Goal: Book appointment/travel/reservation

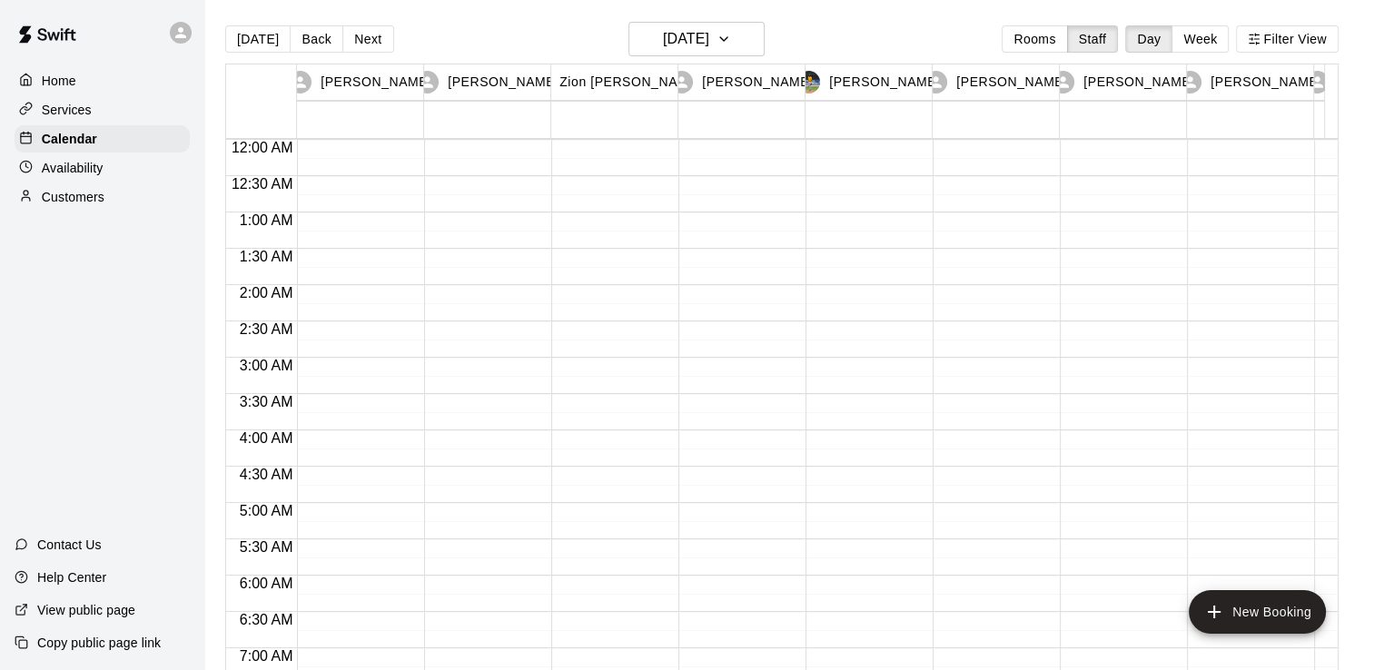
scroll to position [1117, 0]
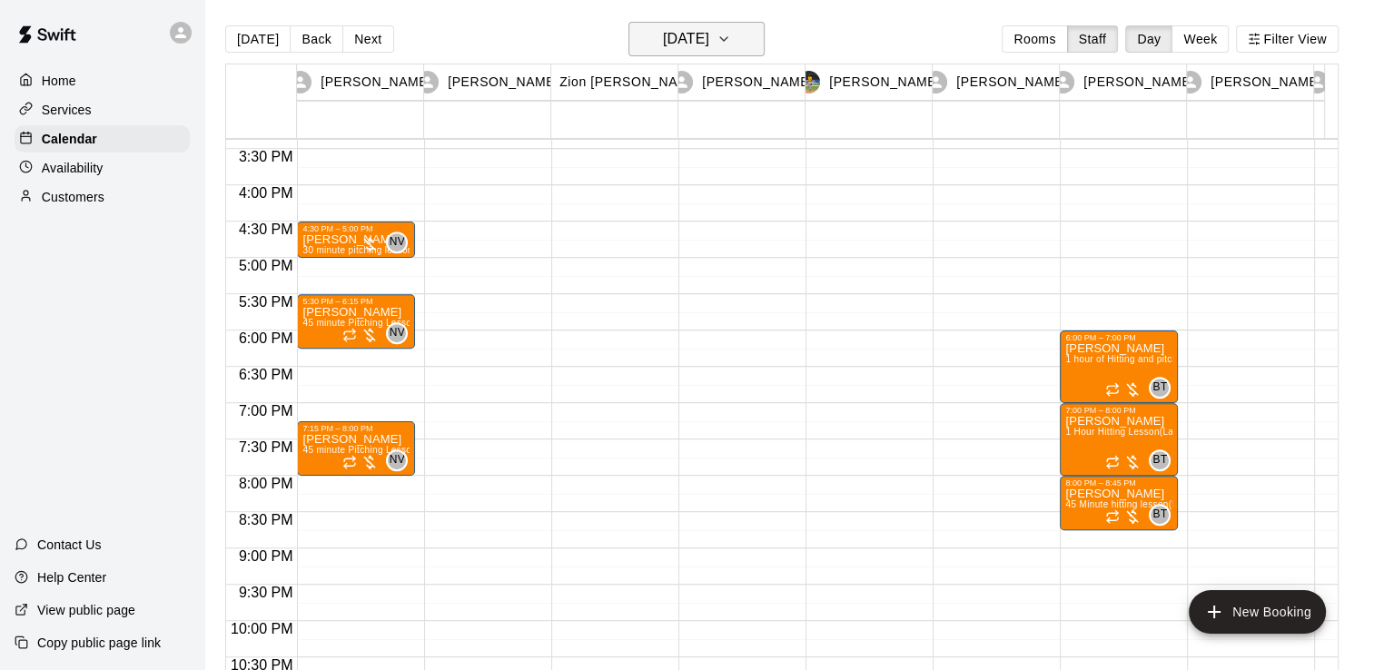
click at [690, 53] on button "[DATE]" at bounding box center [696, 39] width 136 height 35
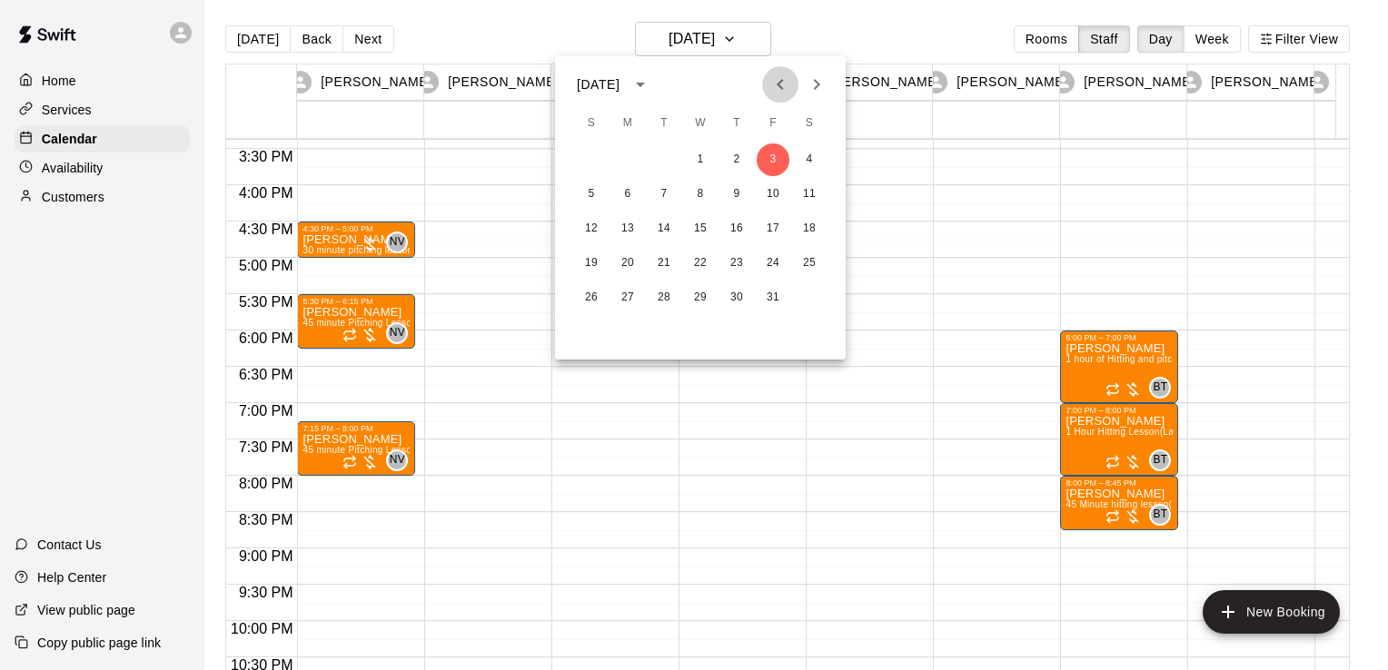
click at [774, 92] on icon "Previous month" at bounding box center [780, 85] width 22 height 22
click at [768, 262] on button "26" at bounding box center [773, 263] width 33 height 33
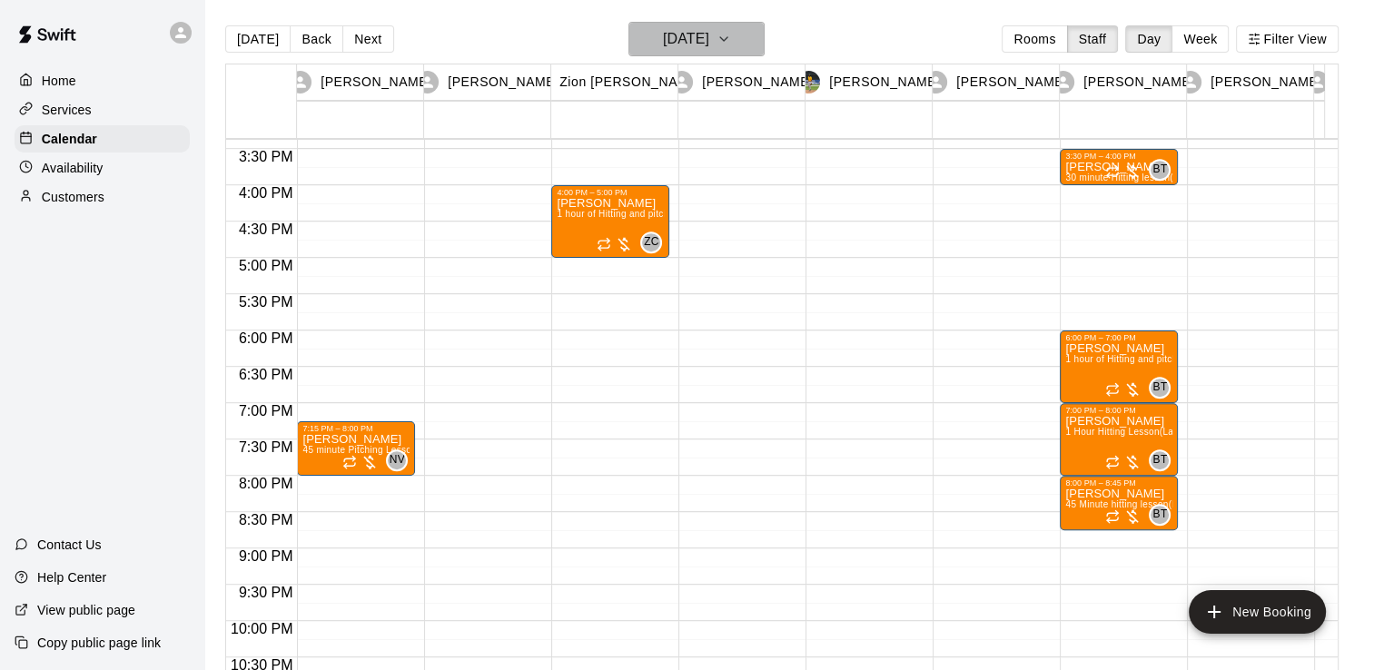
click at [708, 45] on h6 "[DATE]" at bounding box center [686, 38] width 46 height 25
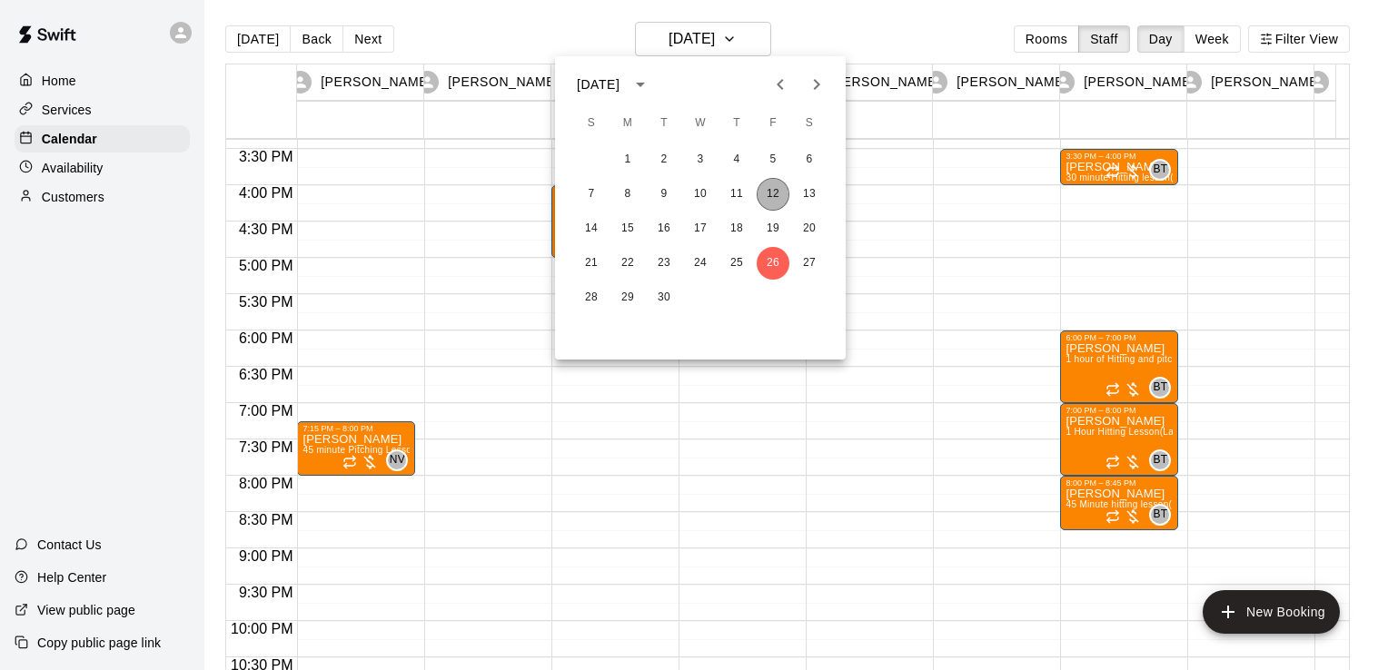
click at [767, 197] on button "12" at bounding box center [773, 194] width 33 height 33
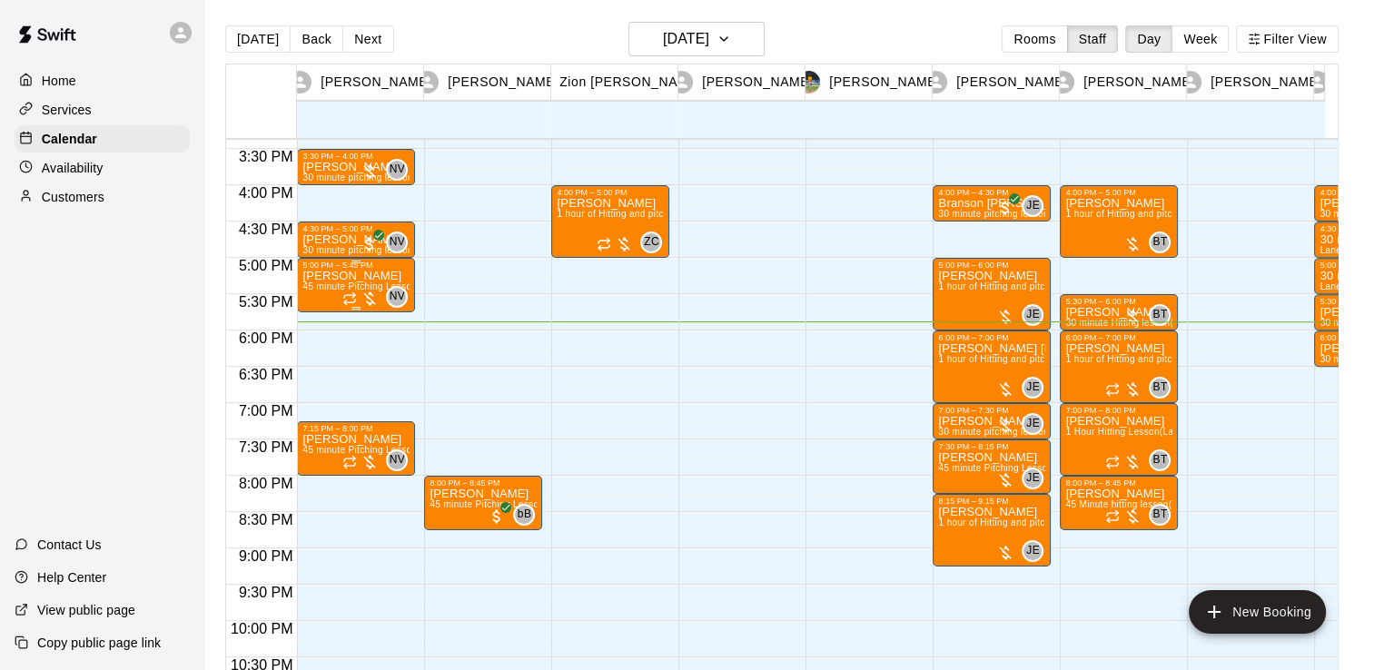
click at [381, 276] on p "[PERSON_NAME]" at bounding box center [355, 276] width 107 height 0
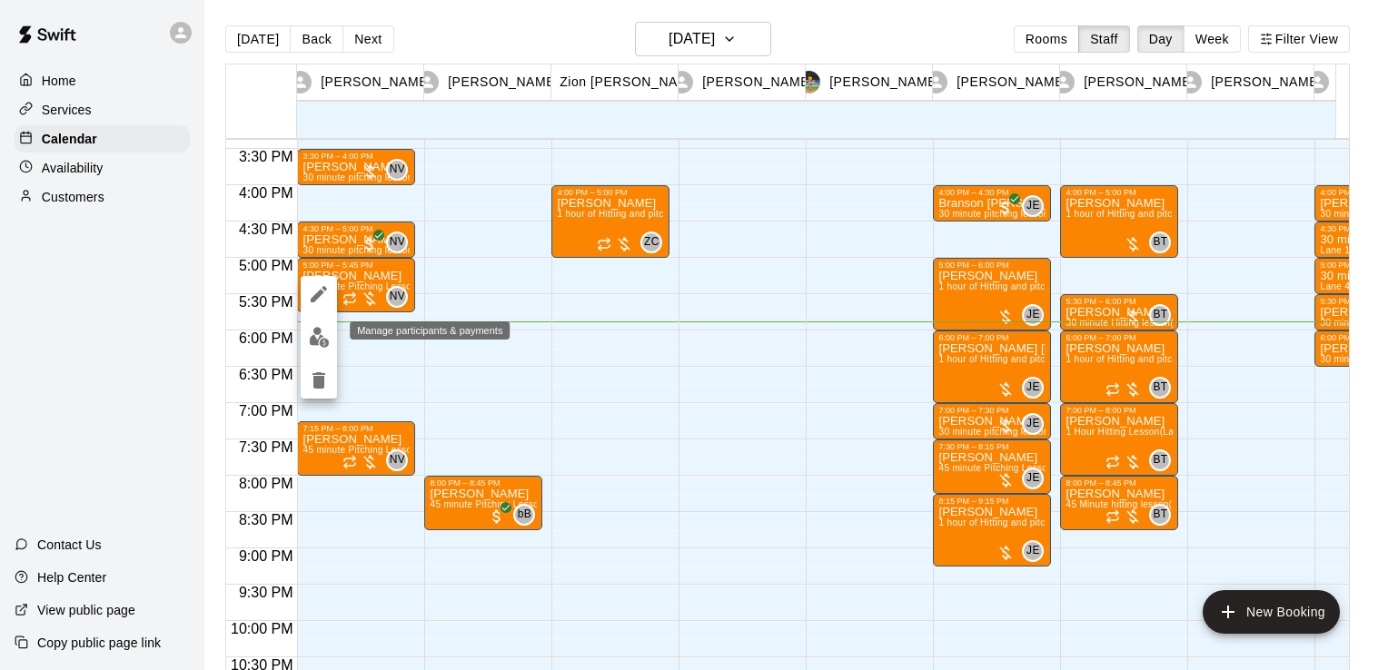
click at [320, 334] on img "edit" at bounding box center [319, 337] width 21 height 21
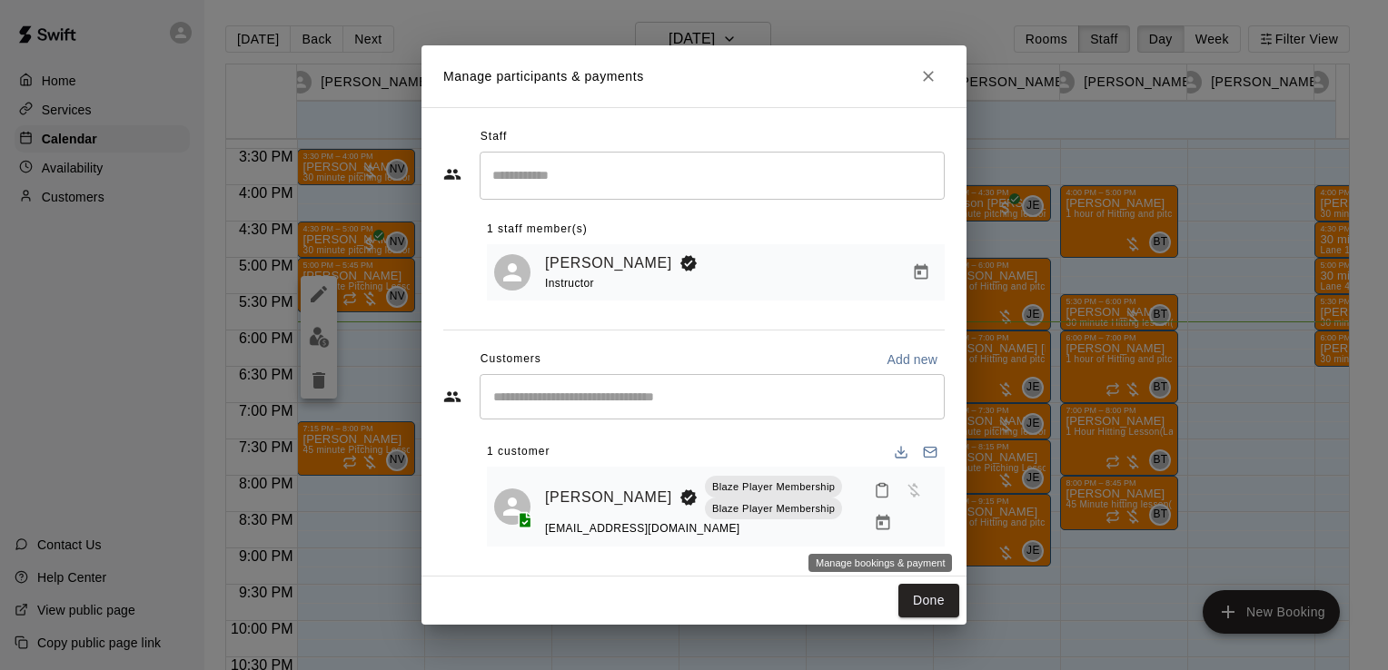
click at [874, 526] on icon "Manage bookings & payment" at bounding box center [883, 523] width 18 height 18
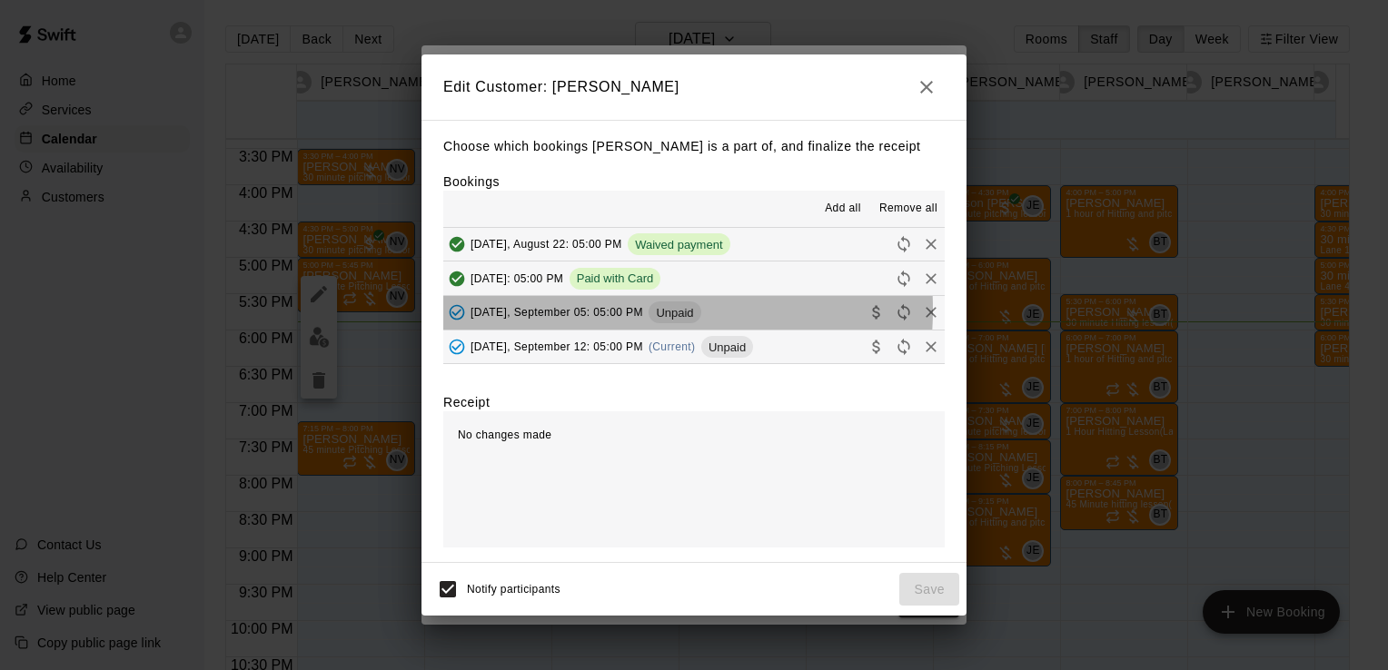
click at [600, 311] on span "[DATE], September 05: 05:00 PM" at bounding box center [556, 312] width 173 height 13
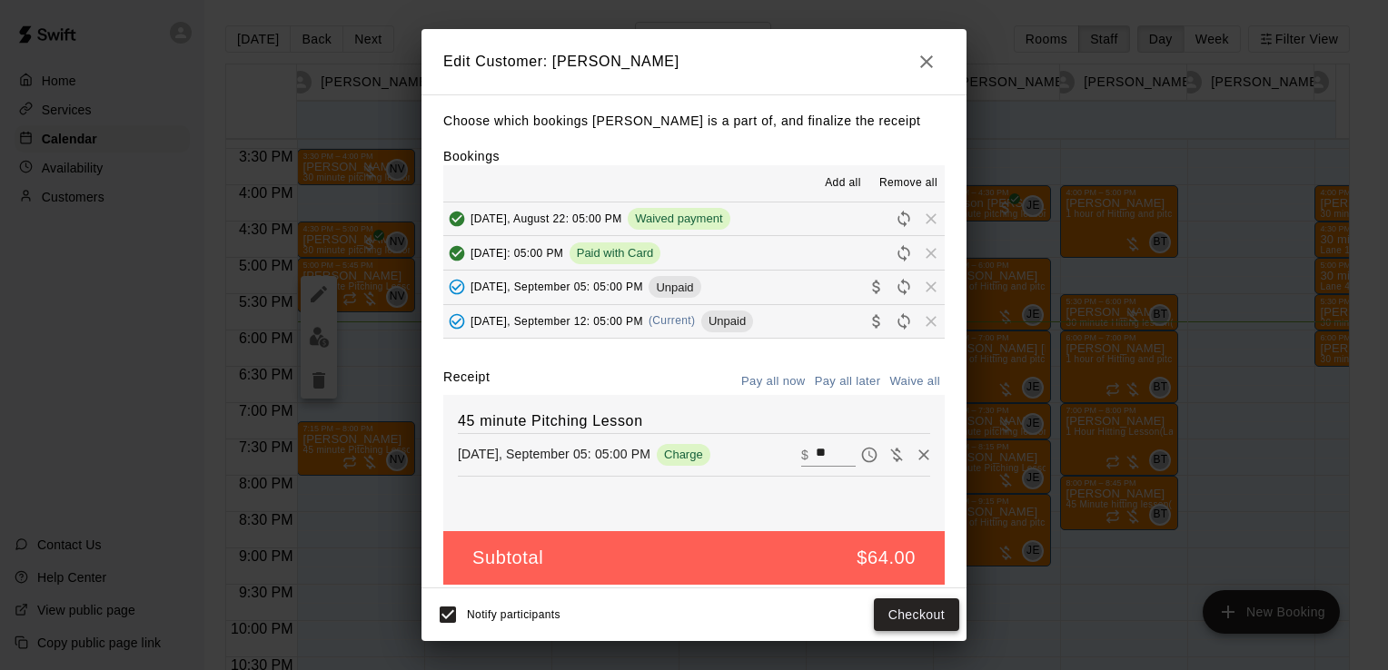
click at [937, 617] on button "Checkout" at bounding box center [916, 616] width 85 height 34
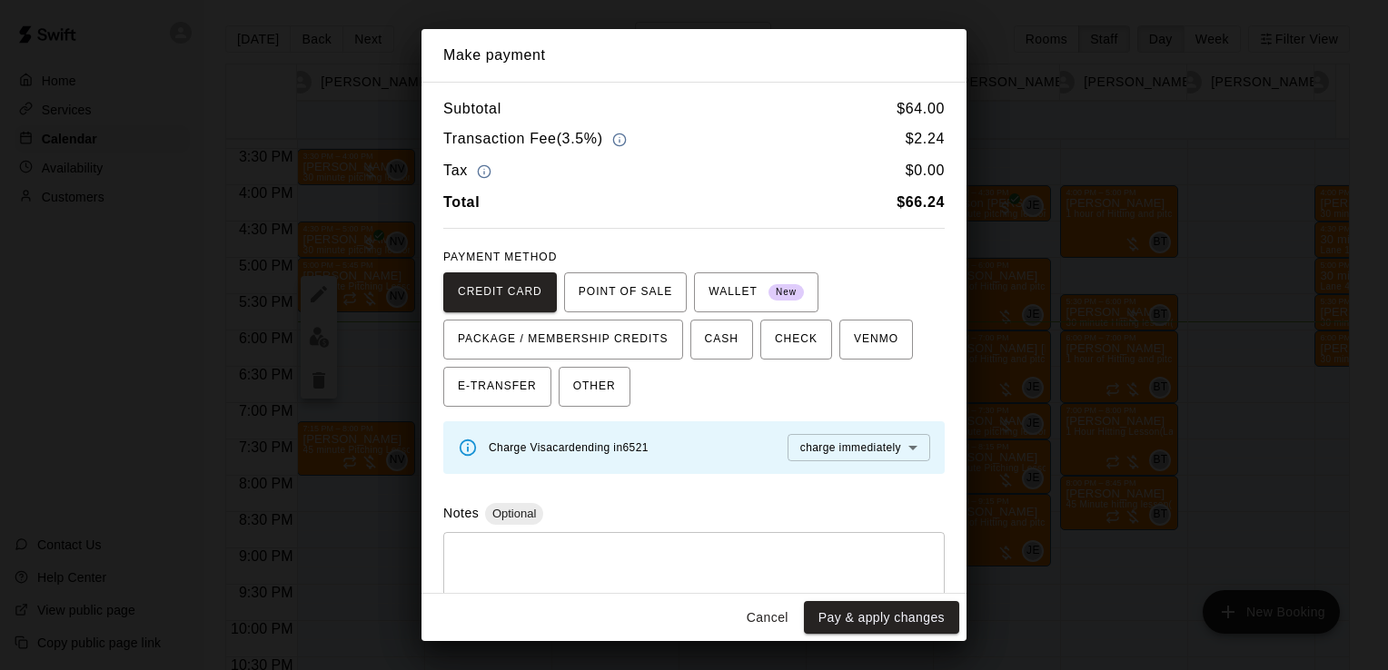
click at [937, 617] on button "Pay & apply changes" at bounding box center [881, 618] width 155 height 34
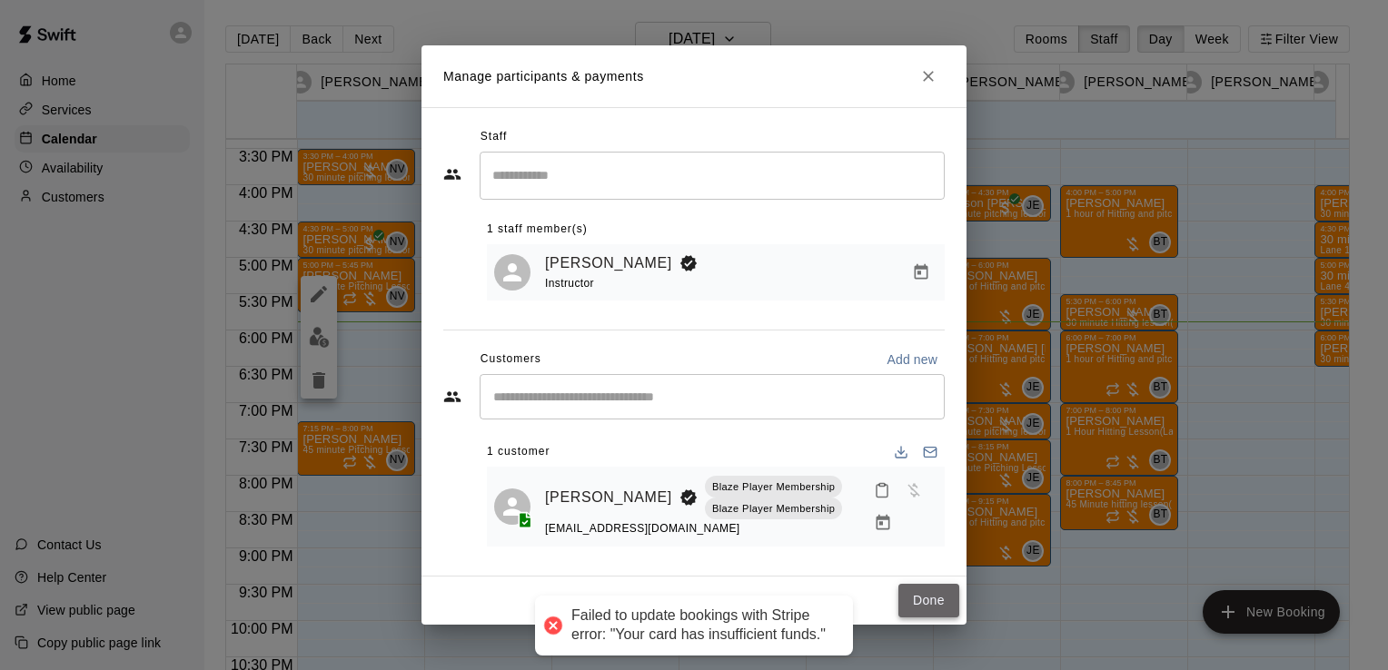
click at [938, 601] on button "Done" at bounding box center [928, 601] width 61 height 34
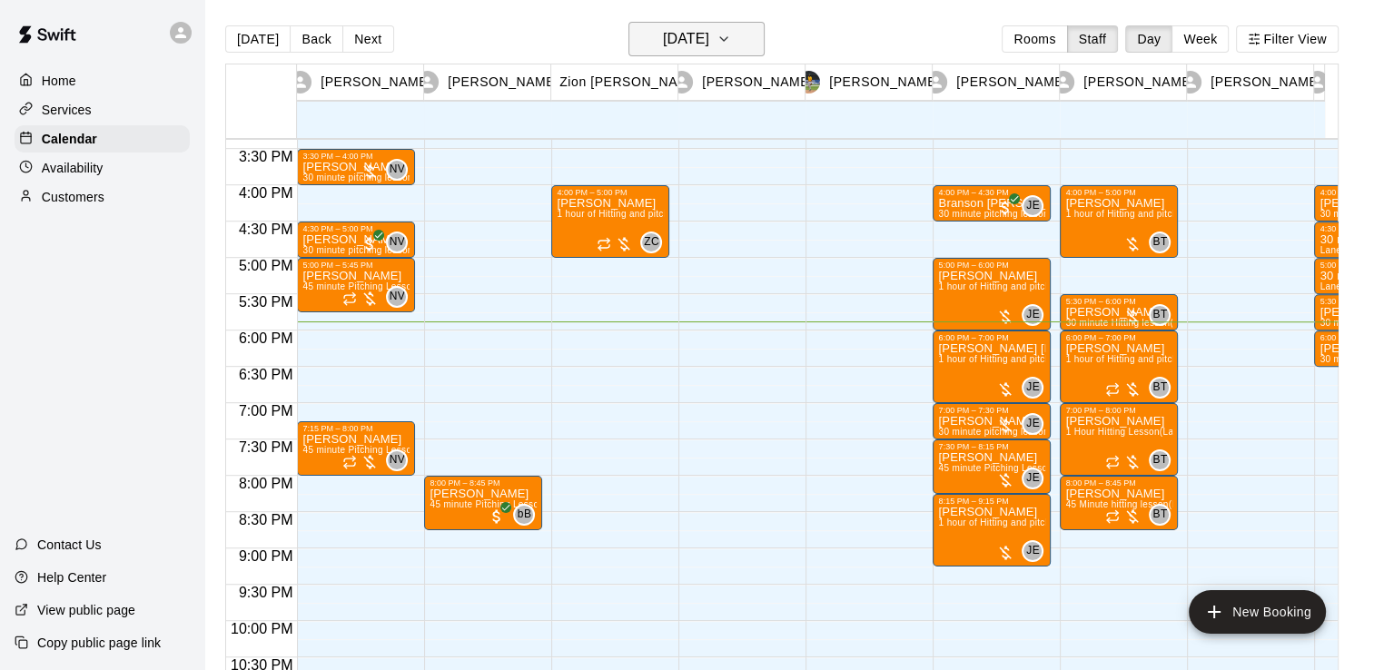
click at [663, 33] on h6 "[DATE]" at bounding box center [686, 38] width 46 height 25
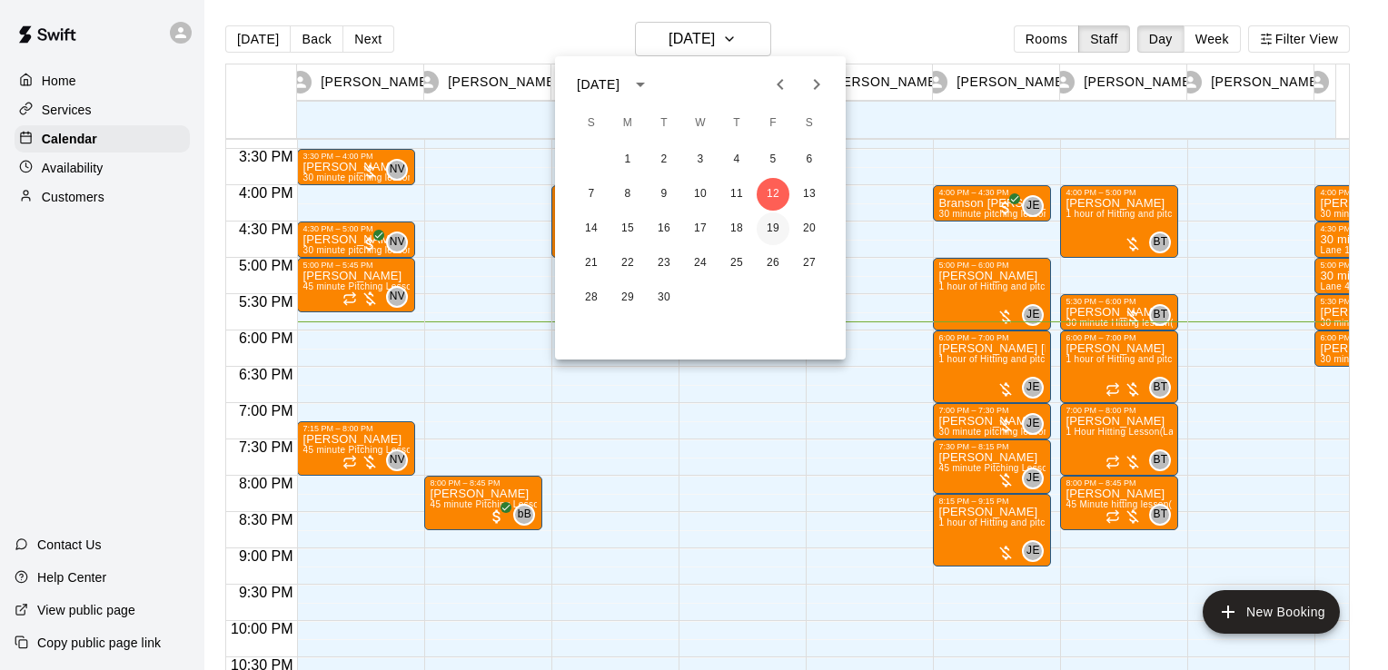
click at [767, 233] on button "19" at bounding box center [773, 229] width 33 height 33
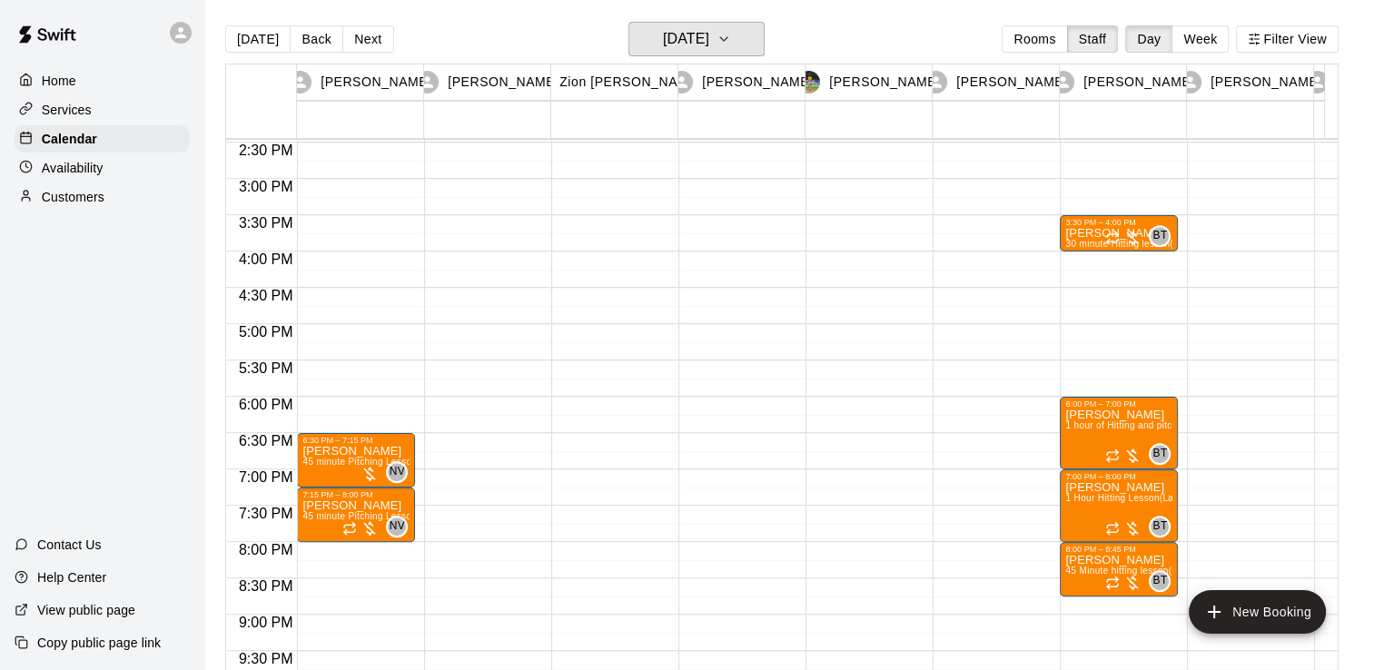
scroll to position [1052, 0]
click at [678, 45] on h6 "[DATE]" at bounding box center [686, 38] width 46 height 25
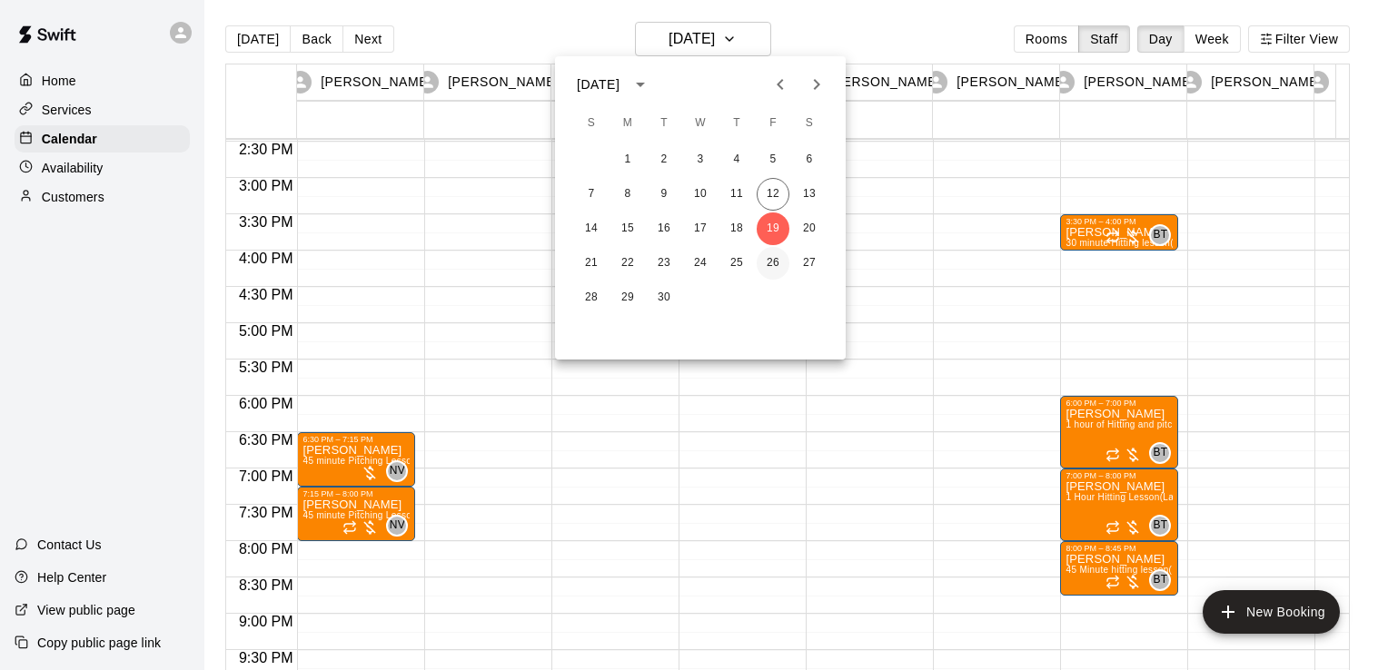
click at [777, 267] on button "26" at bounding box center [773, 263] width 33 height 33
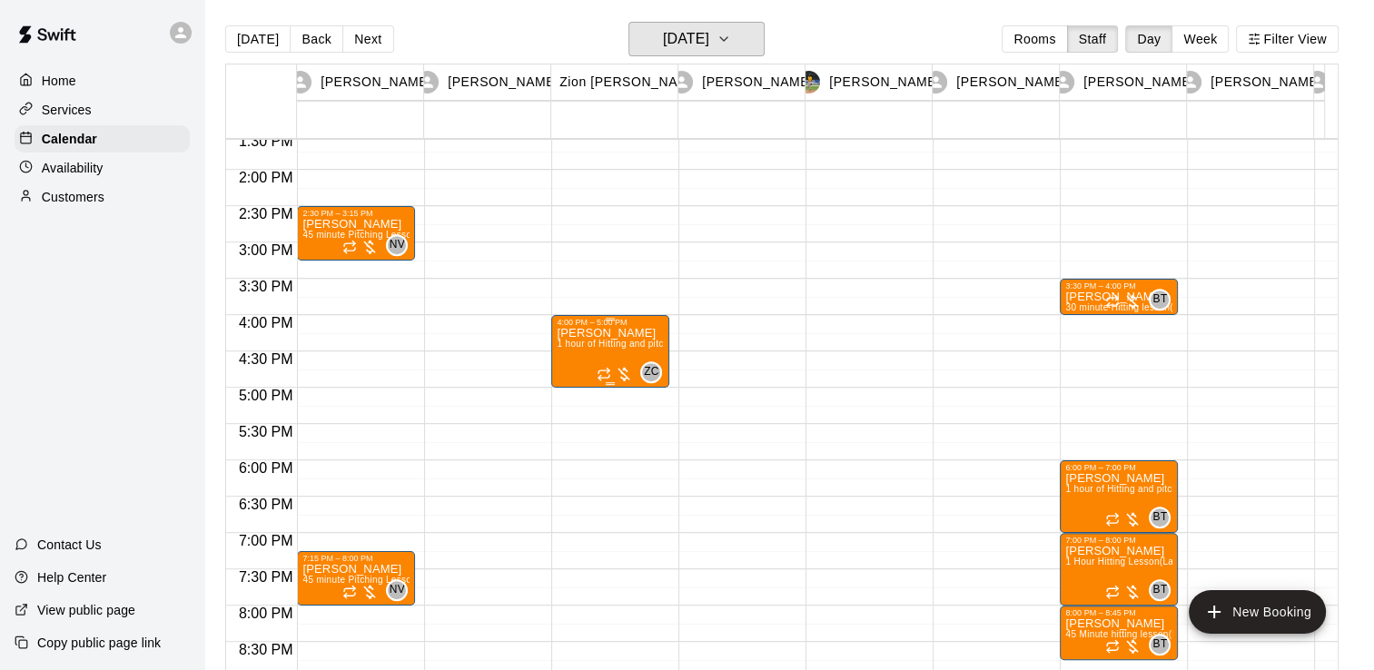
scroll to position [986, 0]
